Goal: Transaction & Acquisition: Download file/media

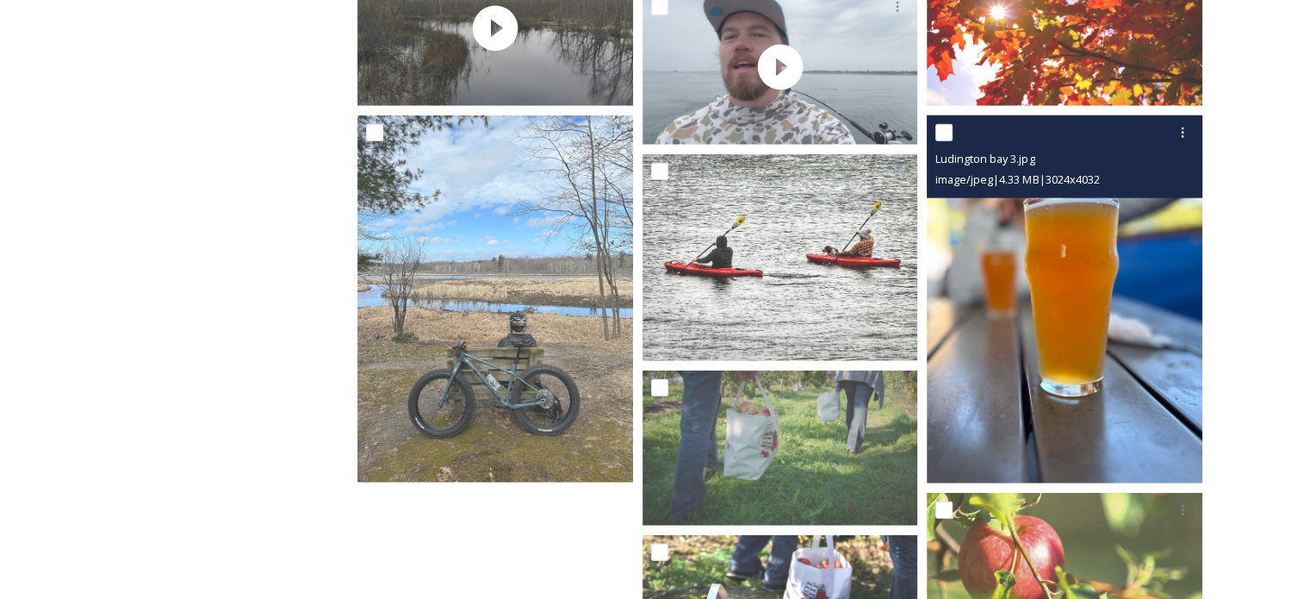
scroll to position [4529, 0]
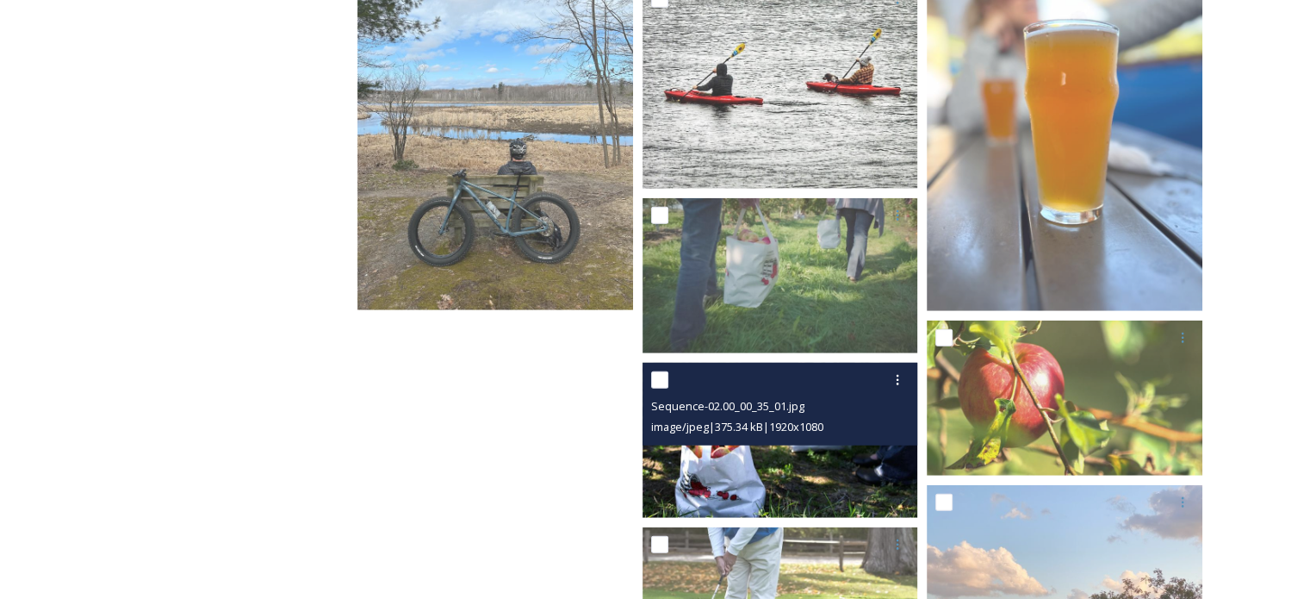
click at [662, 382] on input "checkbox" at bounding box center [659, 379] width 17 height 17
checkbox input "true"
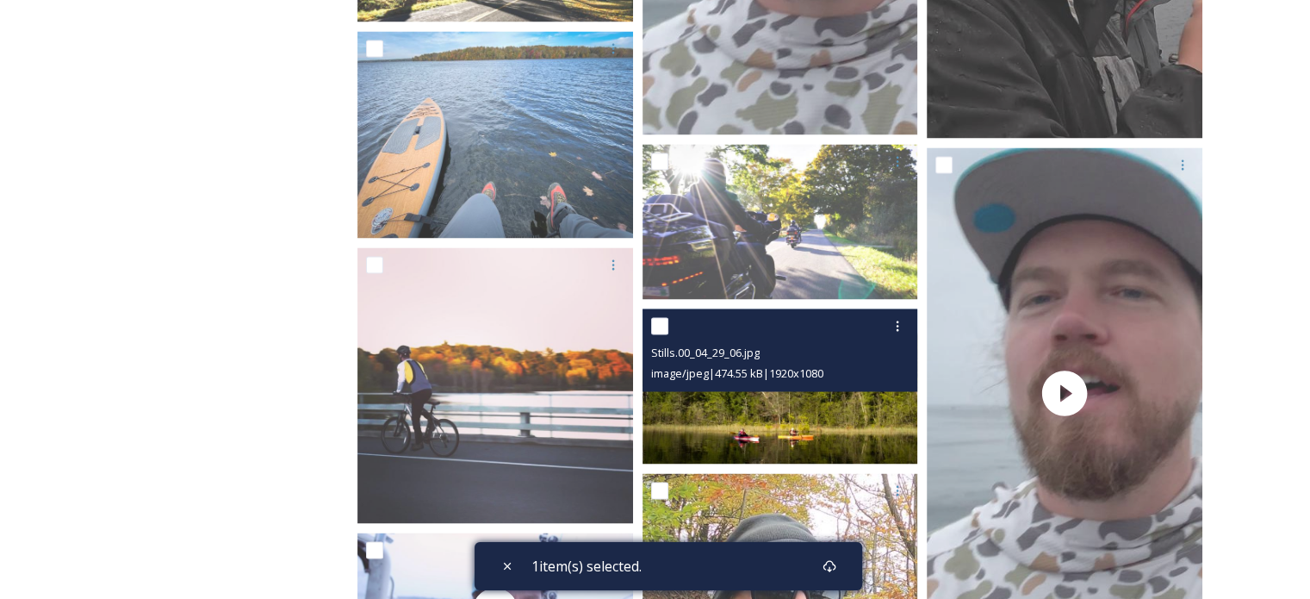
scroll to position [2979, 0]
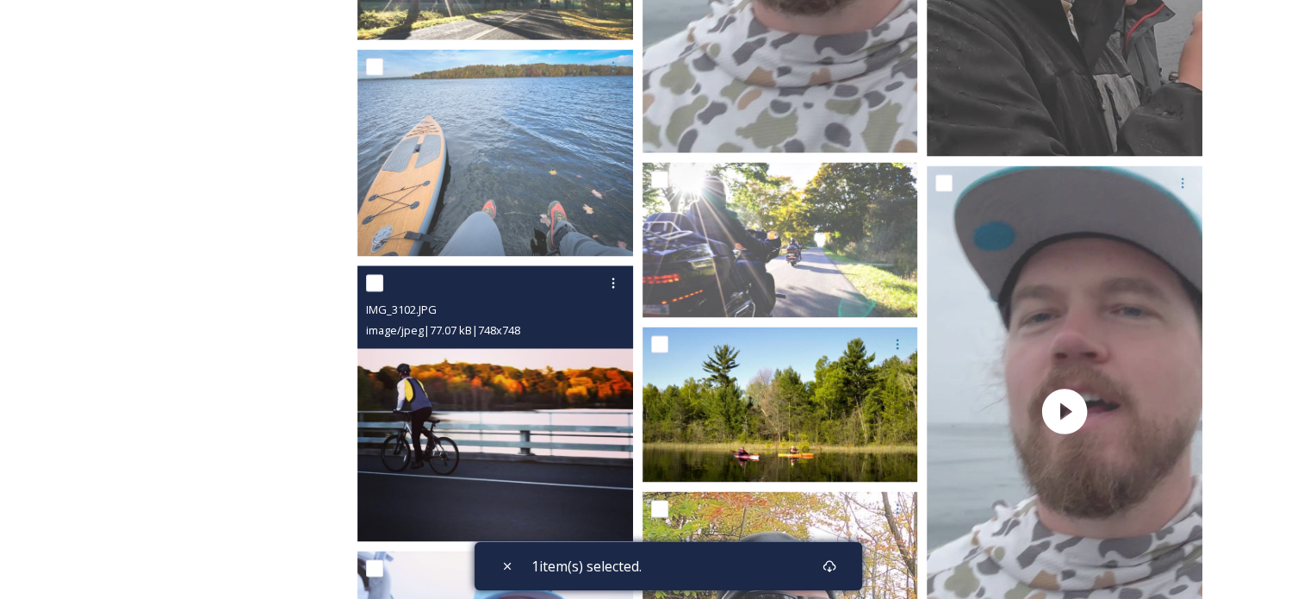
click at [374, 285] on input "checkbox" at bounding box center [374, 282] width 17 height 17
checkbox input "true"
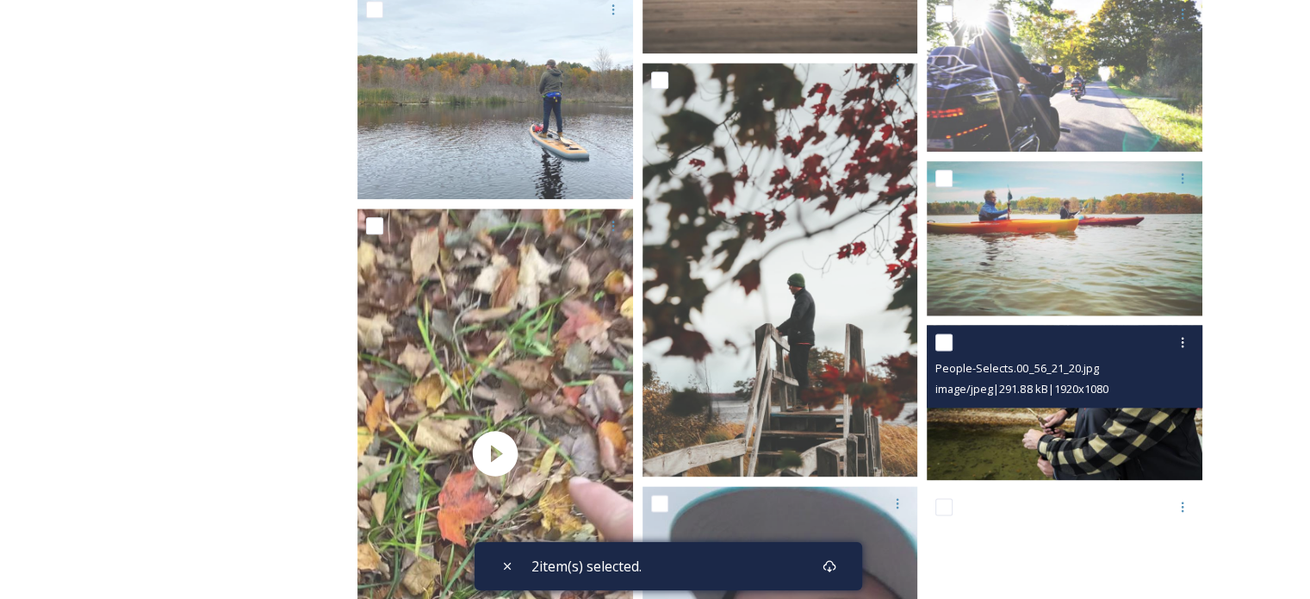
scroll to position [2118, 0]
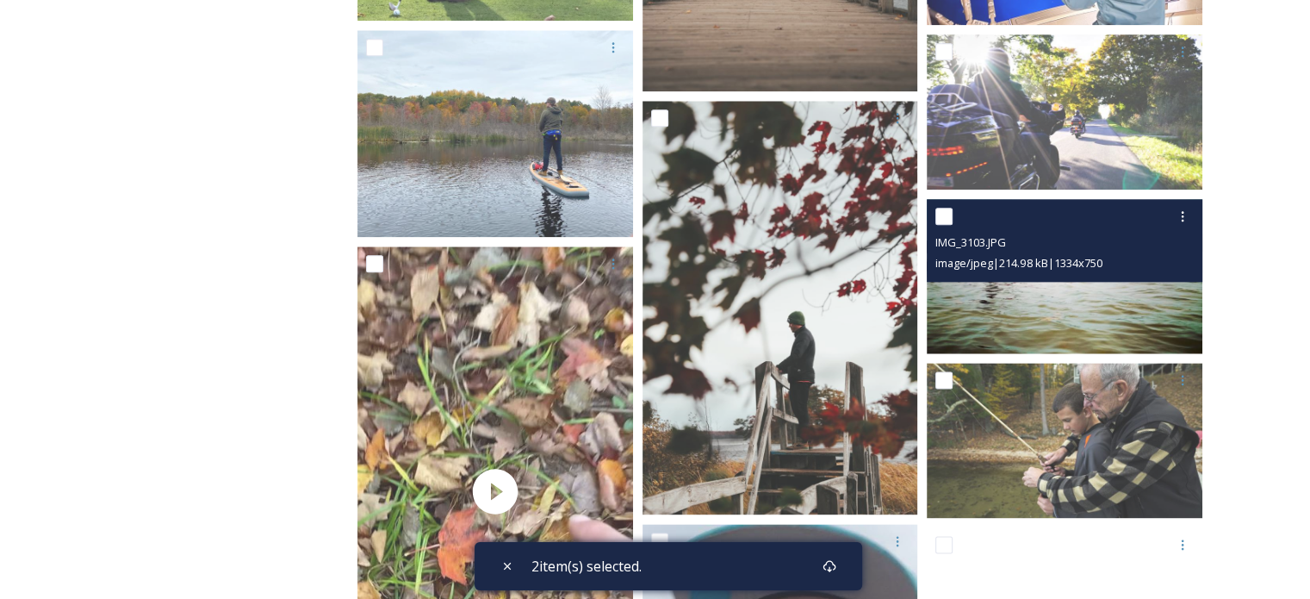
click at [943, 218] on input "checkbox" at bounding box center [943, 216] width 17 height 17
checkbox input "true"
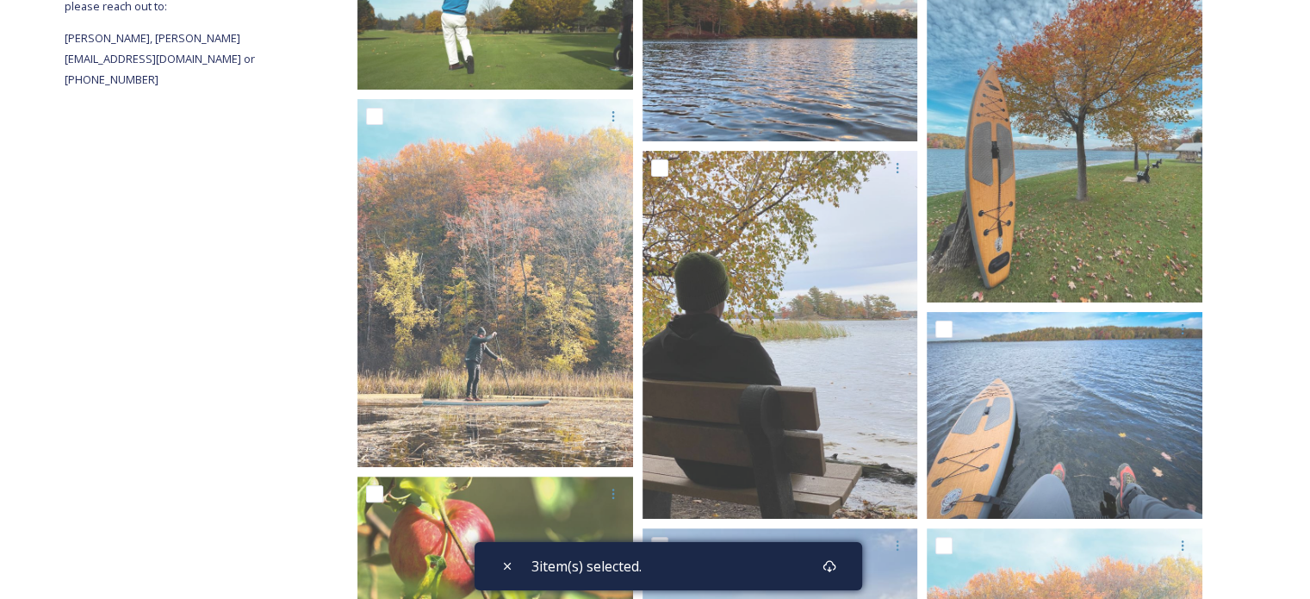
scroll to position [51, 0]
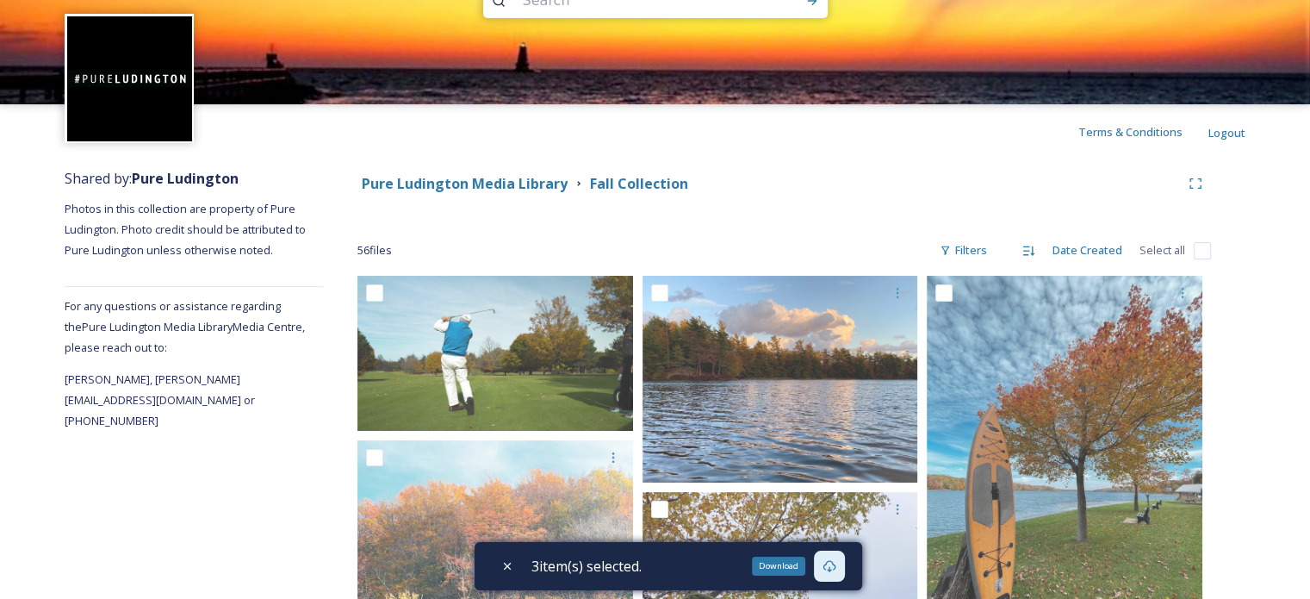
click at [789, 561] on div "Download" at bounding box center [778, 565] width 53 height 19
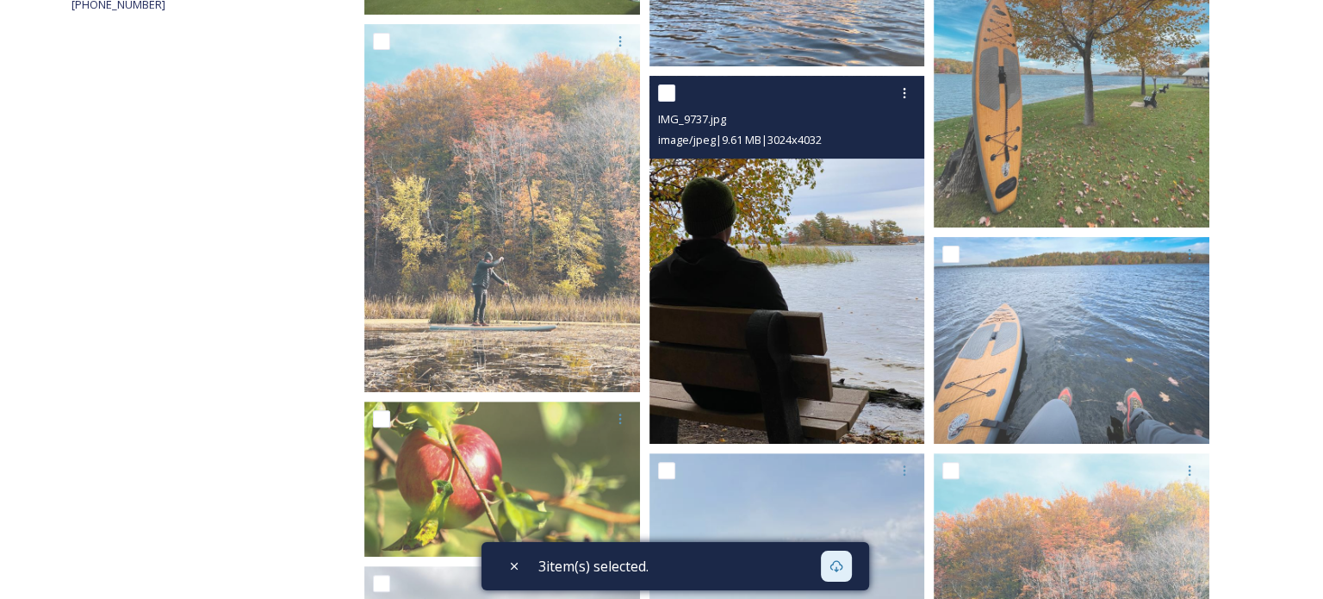
scroll to position [452, 0]
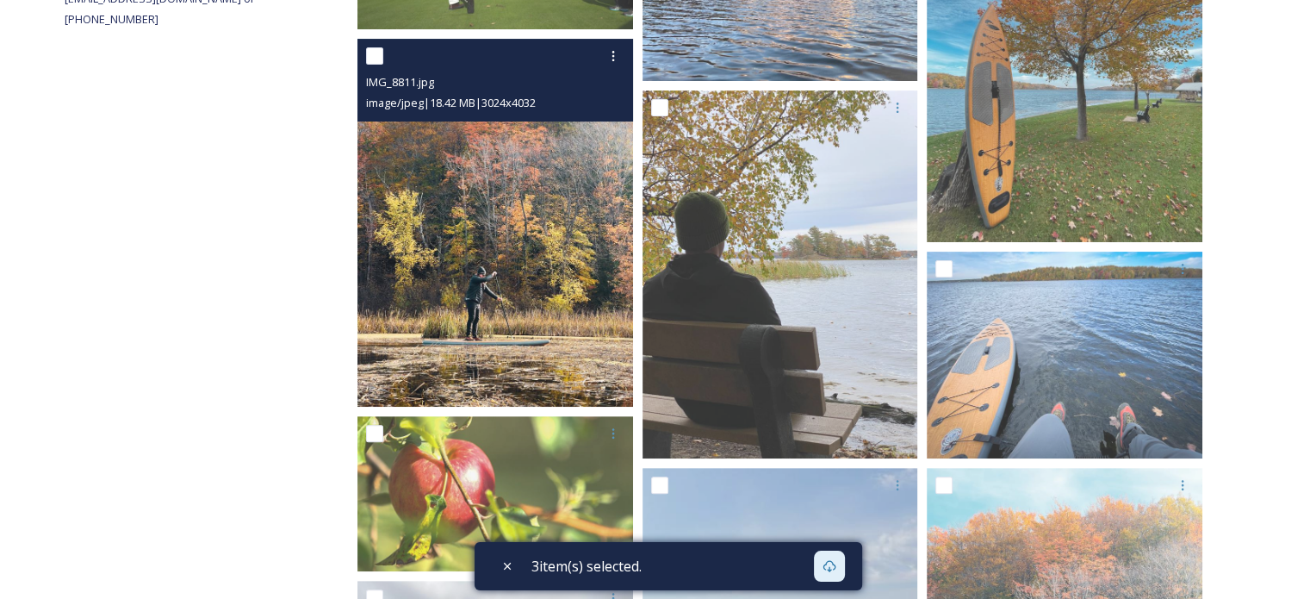
click at [484, 197] on img at bounding box center [495, 223] width 276 height 368
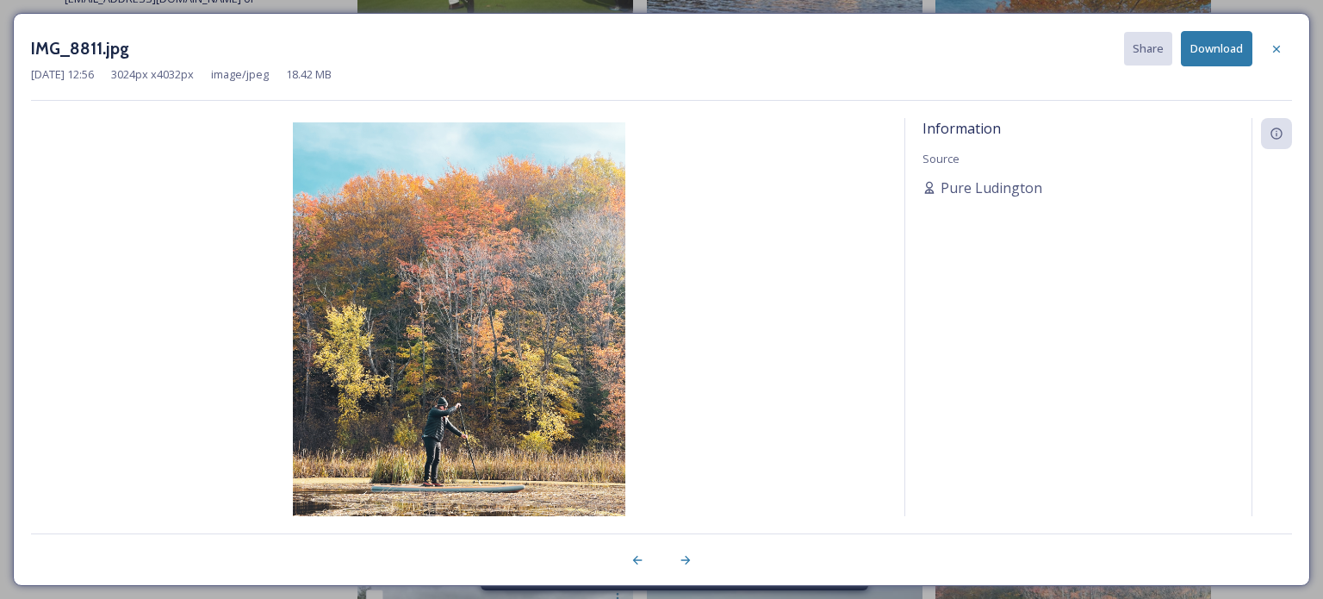
click at [1237, 47] on button "Download" at bounding box center [1216, 48] width 71 height 35
